Goal: Navigation & Orientation: Find specific page/section

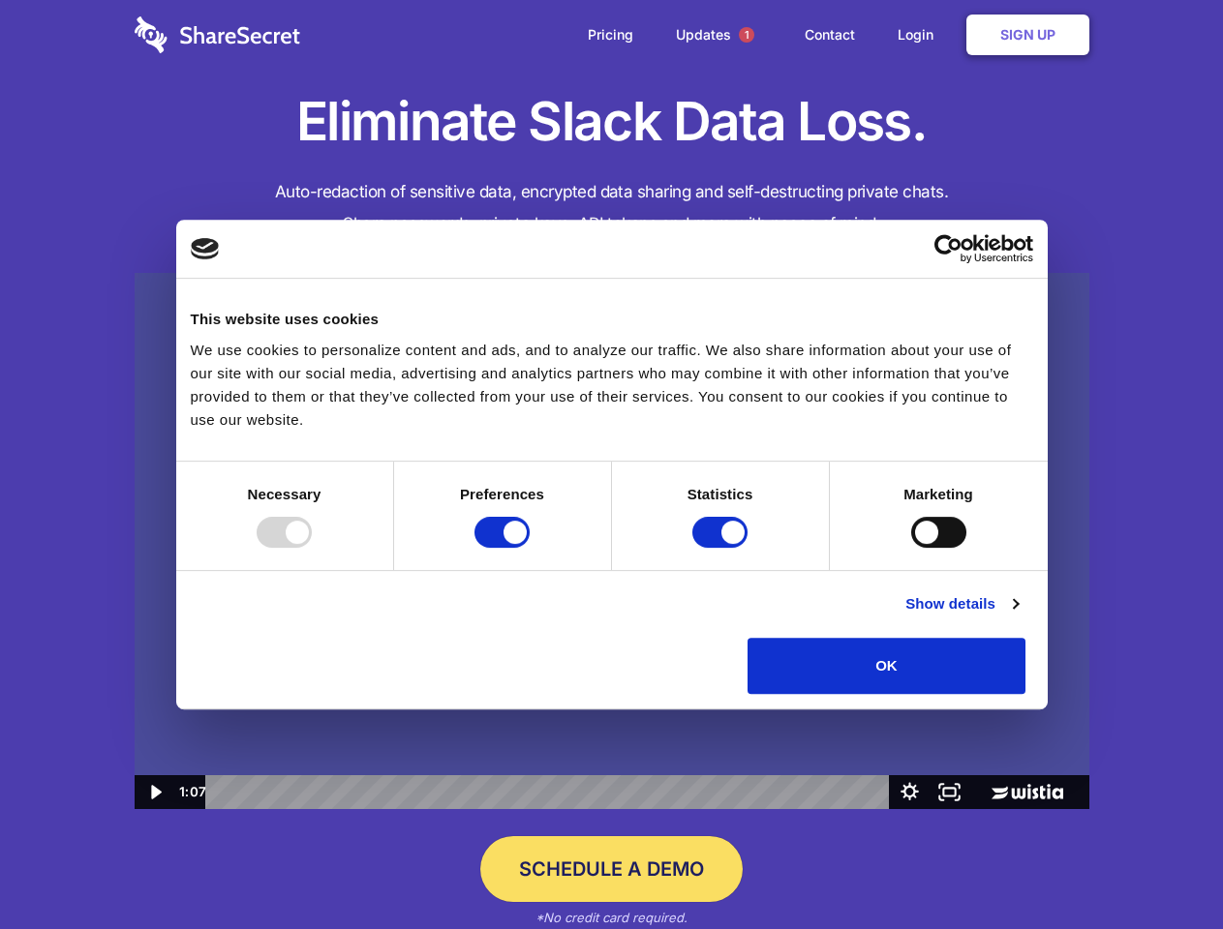
click at [611, 465] on img at bounding box center [612, 541] width 954 height 537
click at [312, 548] on div at bounding box center [284, 532] width 55 height 31
click at [529, 548] on input "Preferences" at bounding box center [501, 532] width 55 height 31
checkbox input "false"
click at [722, 548] on input "Statistics" at bounding box center [719, 532] width 55 height 31
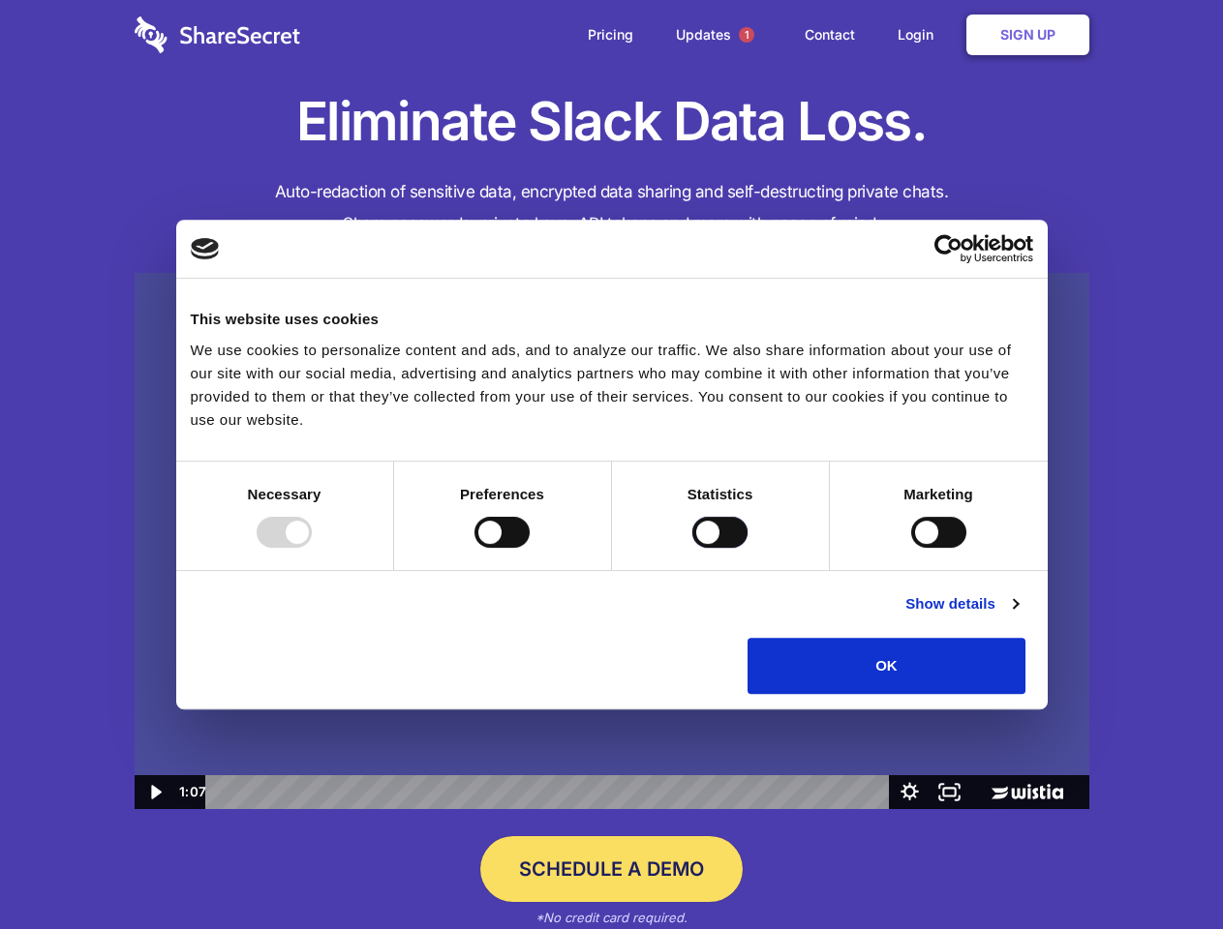
checkbox input "false"
click at [911, 548] on input "Marketing" at bounding box center [938, 532] width 55 height 31
checkbox input "true"
click at [1017, 616] on link "Show details" at bounding box center [961, 603] width 112 height 23
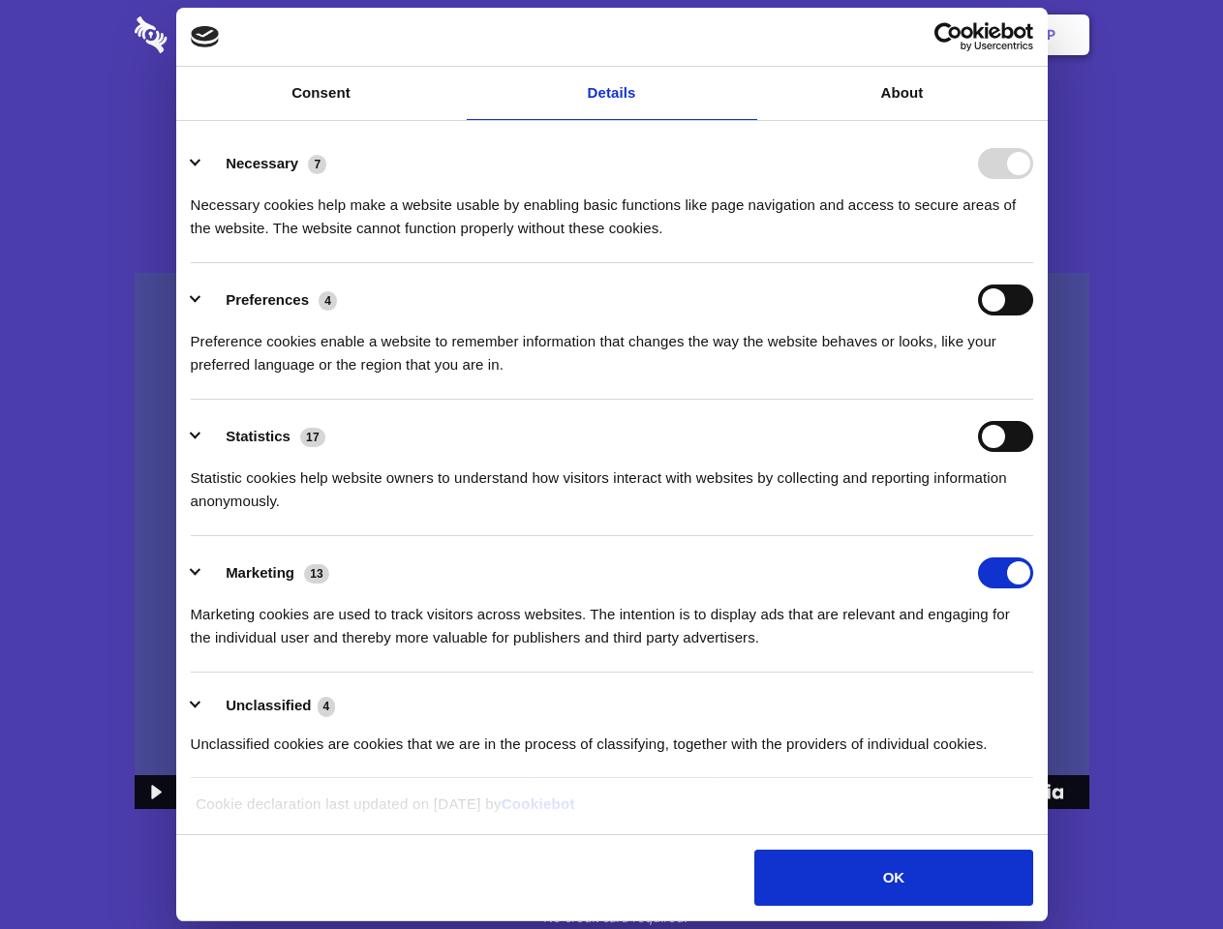
click at [1033, 263] on li "Necessary 7 Necessary cookies help make a website usable by enabling basic func…" at bounding box center [612, 195] width 842 height 136
click at [745, 35] on span "1" at bounding box center [746, 34] width 15 height 15
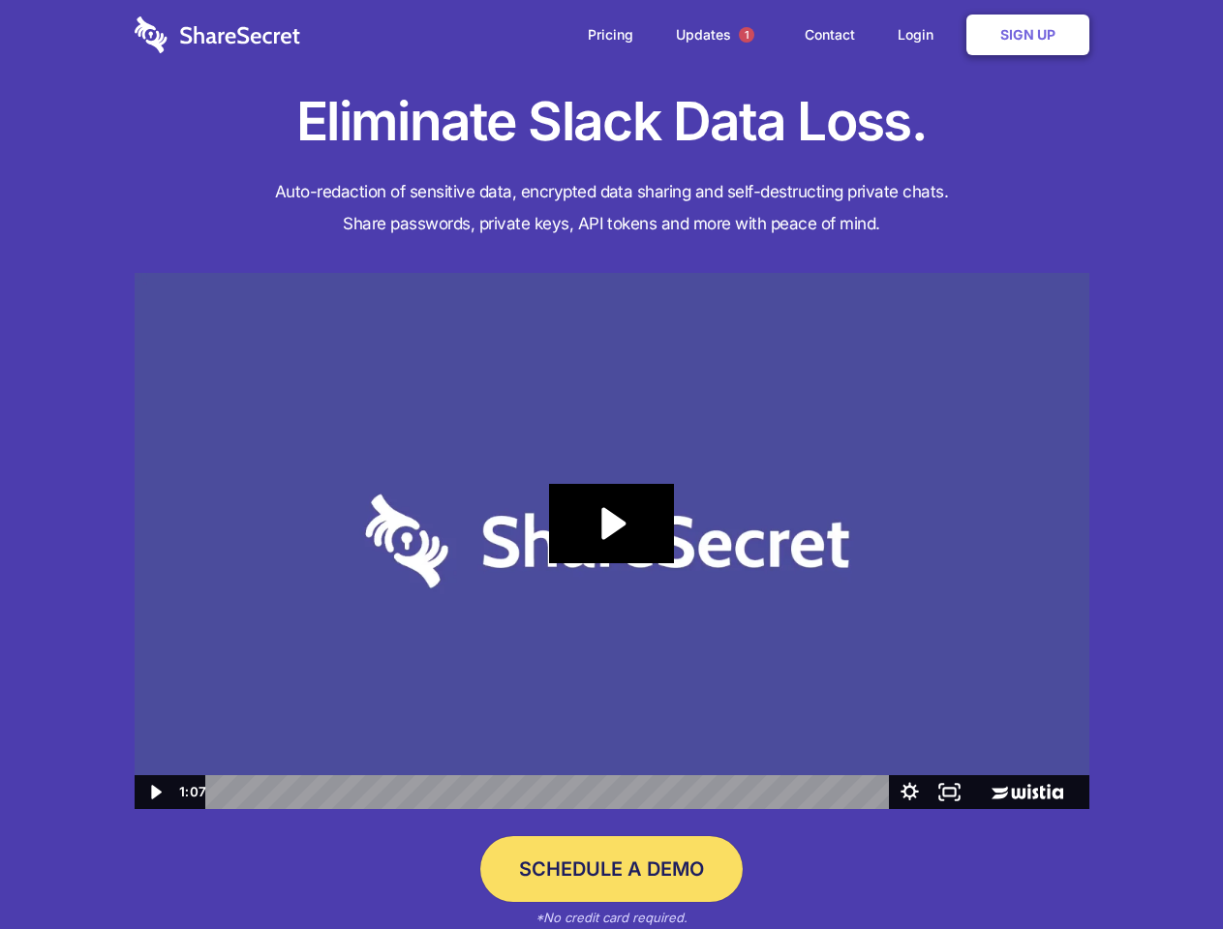
click at [612, 541] on icon "Play Video: Sharesecret Slack Extension" at bounding box center [611, 523] width 124 height 79
